Goal: Information Seeking & Learning: Learn about a topic

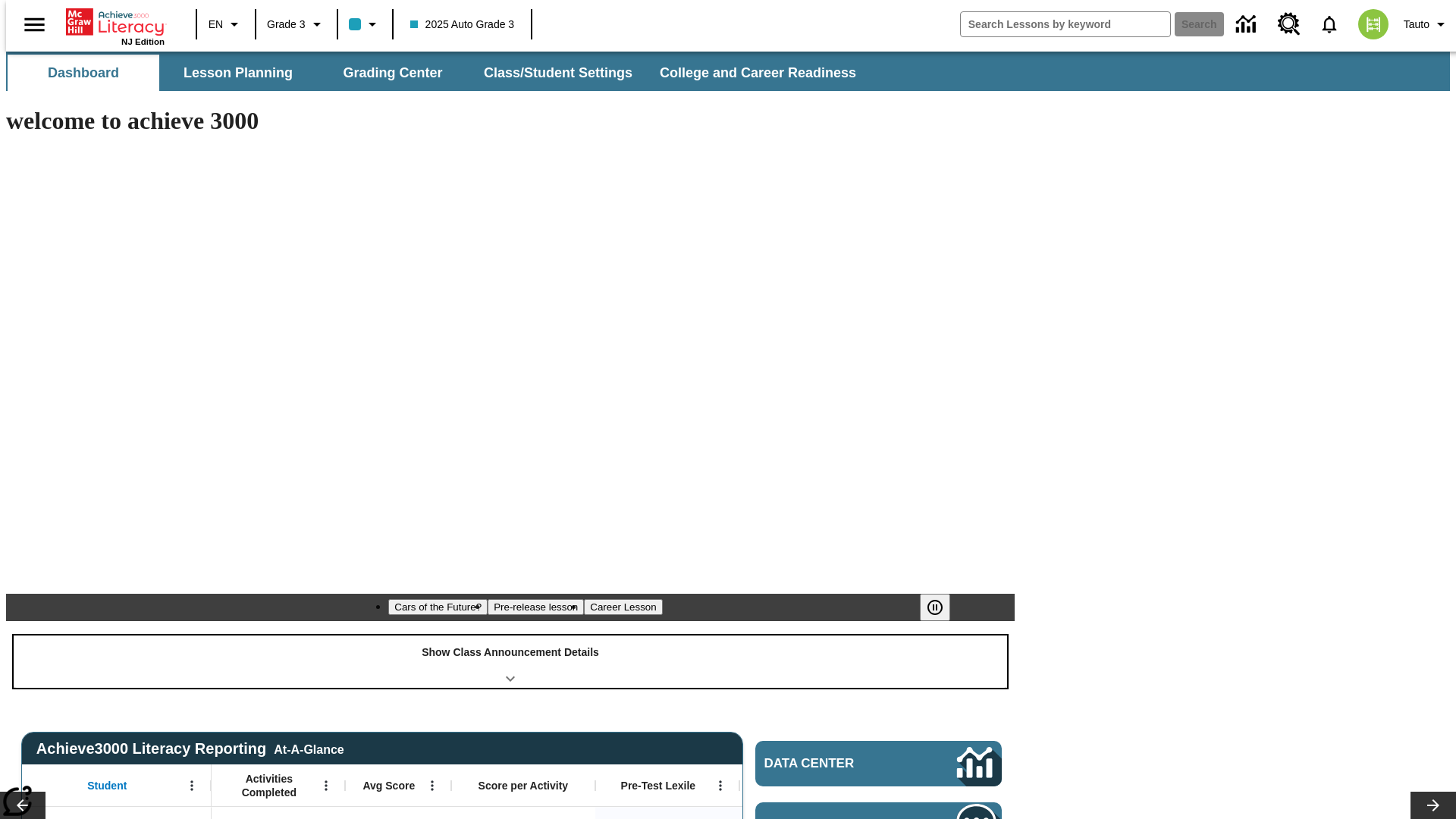
click at [510, 636] on div "Show Class Announcement Details" at bounding box center [510, 662] width 994 height 53
